Goal: Find specific page/section: Find specific page/section

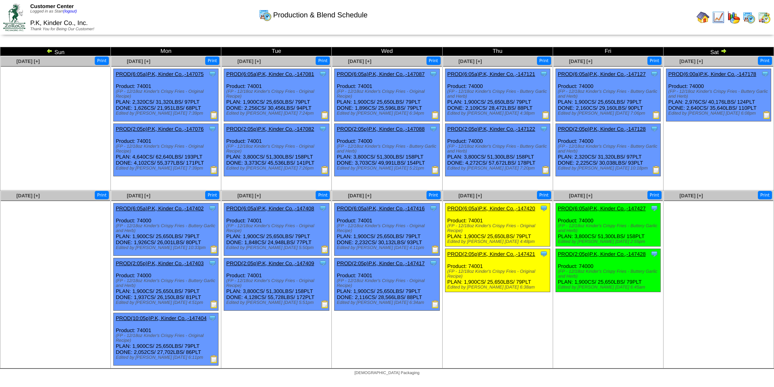
click at [49, 51] on img at bounding box center [49, 51] width 6 height 6
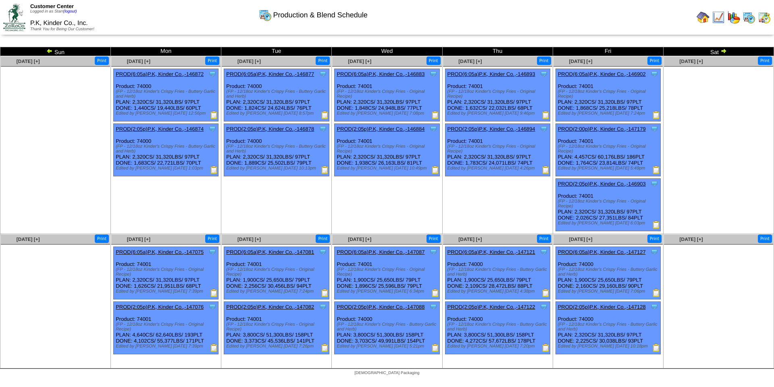
click at [49, 51] on img at bounding box center [49, 51] width 6 height 6
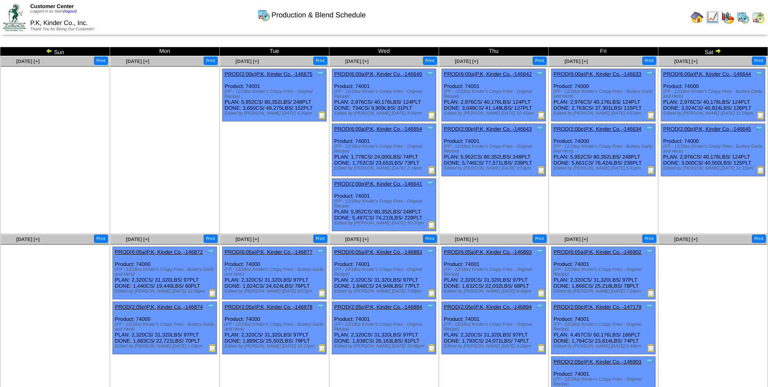
click at [49, 51] on img at bounding box center [49, 51] width 6 height 6
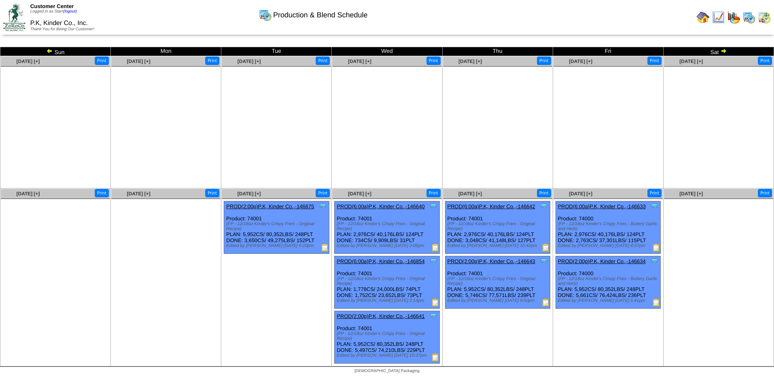
click at [49, 51] on img at bounding box center [49, 51] width 6 height 6
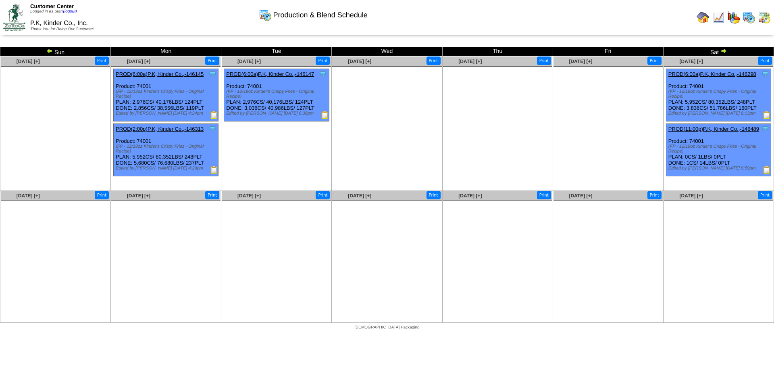
click at [49, 51] on img at bounding box center [49, 51] width 6 height 6
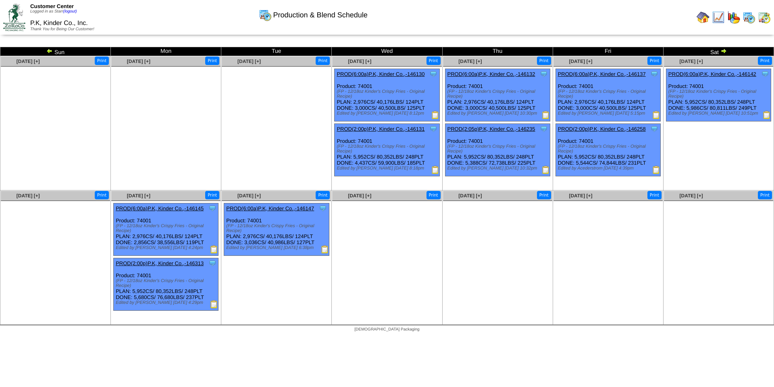
click at [49, 51] on img at bounding box center [49, 51] width 6 height 6
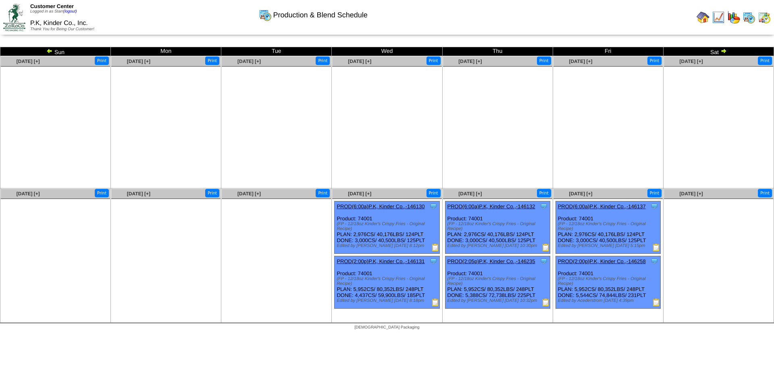
click at [49, 51] on div "Production & Blend Schedule Sun Mon Tue Wed Thu Fri [DATE] [+] Print" at bounding box center [387, 185] width 774 height 276
click at [49, 51] on img at bounding box center [49, 51] width 6 height 6
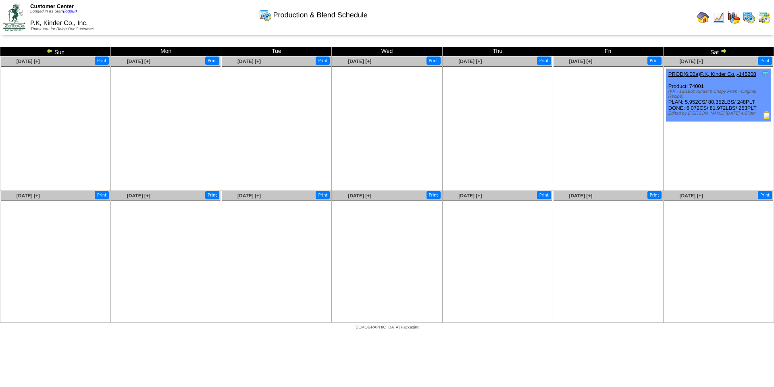
click at [49, 50] on img at bounding box center [49, 51] width 6 height 6
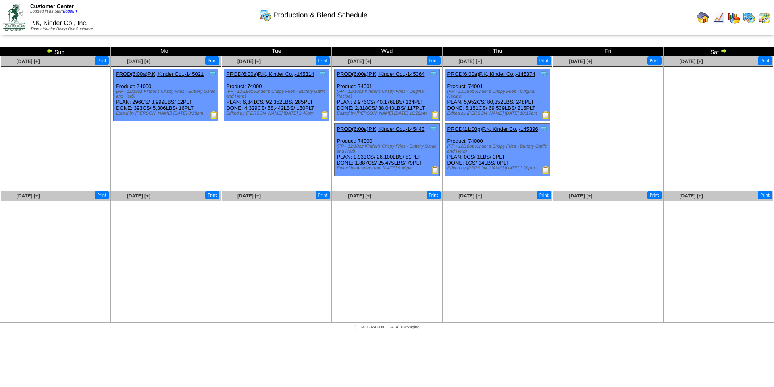
click at [49, 50] on img at bounding box center [49, 51] width 6 height 6
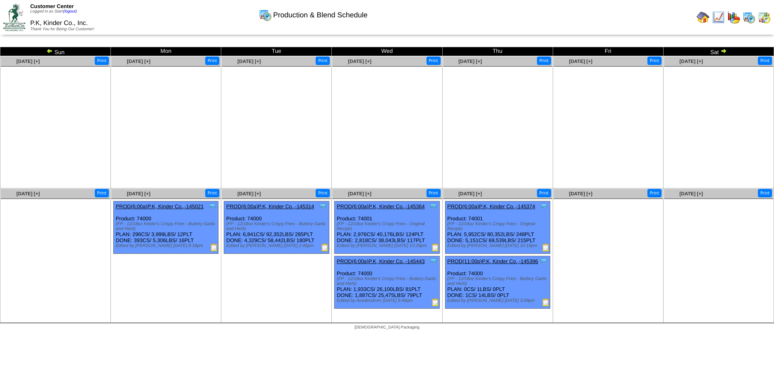
click at [725, 52] on img at bounding box center [724, 51] width 6 height 6
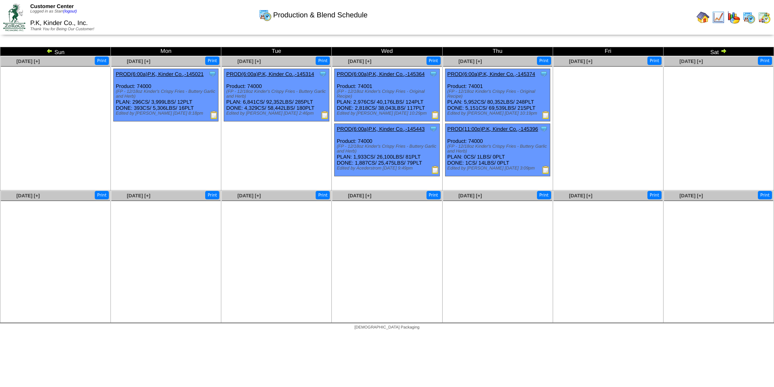
click at [323, 114] on img at bounding box center [325, 115] width 8 height 8
